Goal: Navigation & Orientation: Find specific page/section

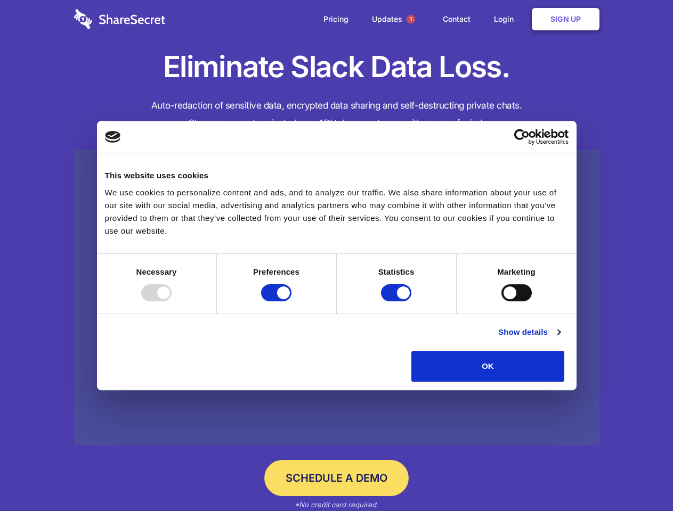
click at [171, 301] on div at bounding box center [156, 292] width 30 height 17
click at [291, 301] on input "Preferences" at bounding box center [276, 292] width 30 height 17
checkbox input "false"
click at [397, 301] on input "Statistics" at bounding box center [396, 292] width 30 height 17
checkbox input "false"
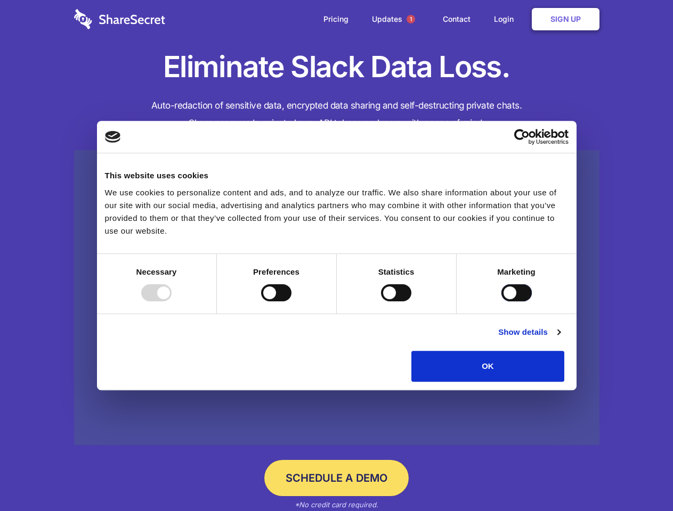
click at [501, 301] on input "Marketing" at bounding box center [516, 292] width 30 height 17
checkbox input "true"
click at [560, 339] on link "Show details" at bounding box center [529, 332] width 62 height 13
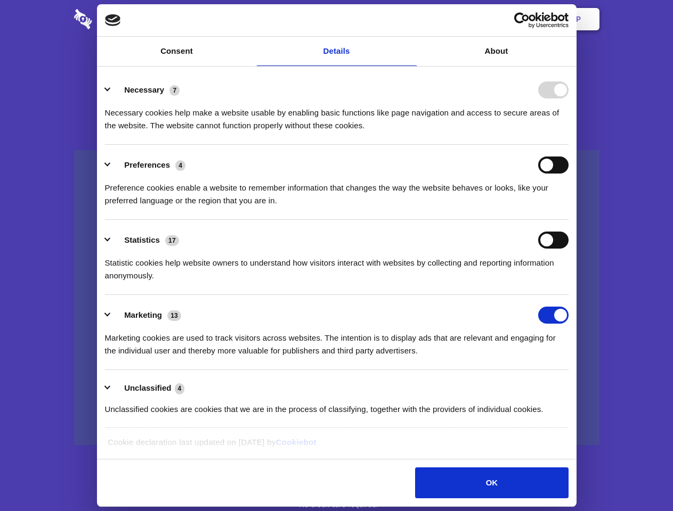
click at [568, 145] on li "Necessary 7 Necessary cookies help make a website usable by enabling basic func…" at bounding box center [336, 107] width 463 height 75
click at [410, 19] on span "1" at bounding box center [410, 19] width 9 height 9
